Goal: Task Accomplishment & Management: Manage account settings

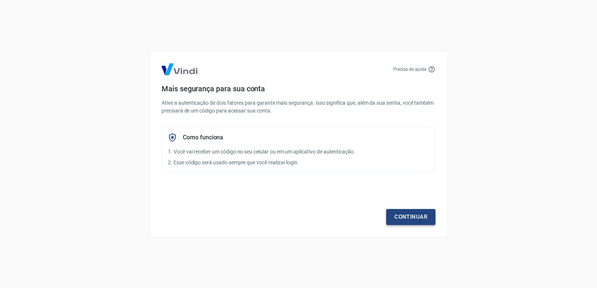
click at [419, 219] on link "Continuar" at bounding box center [410, 217] width 49 height 16
